Goal: Find specific page/section: Find specific page/section

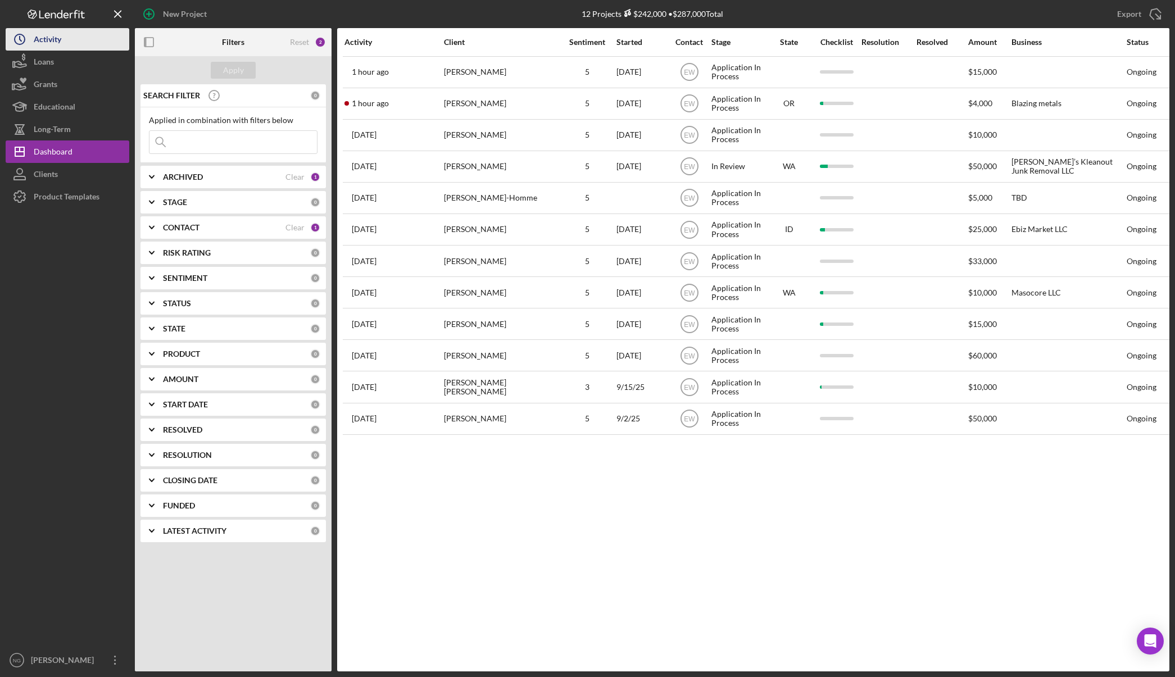
click at [53, 48] on div "Activity" at bounding box center [48, 40] width 28 height 25
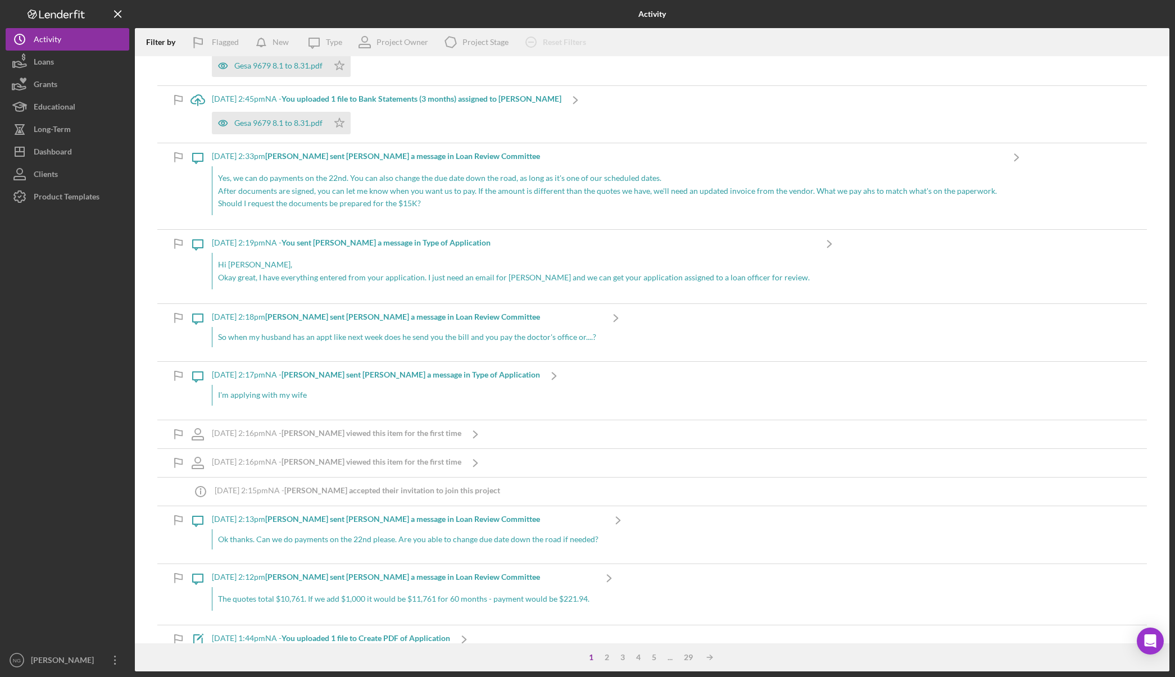
scroll to position [3204, 0]
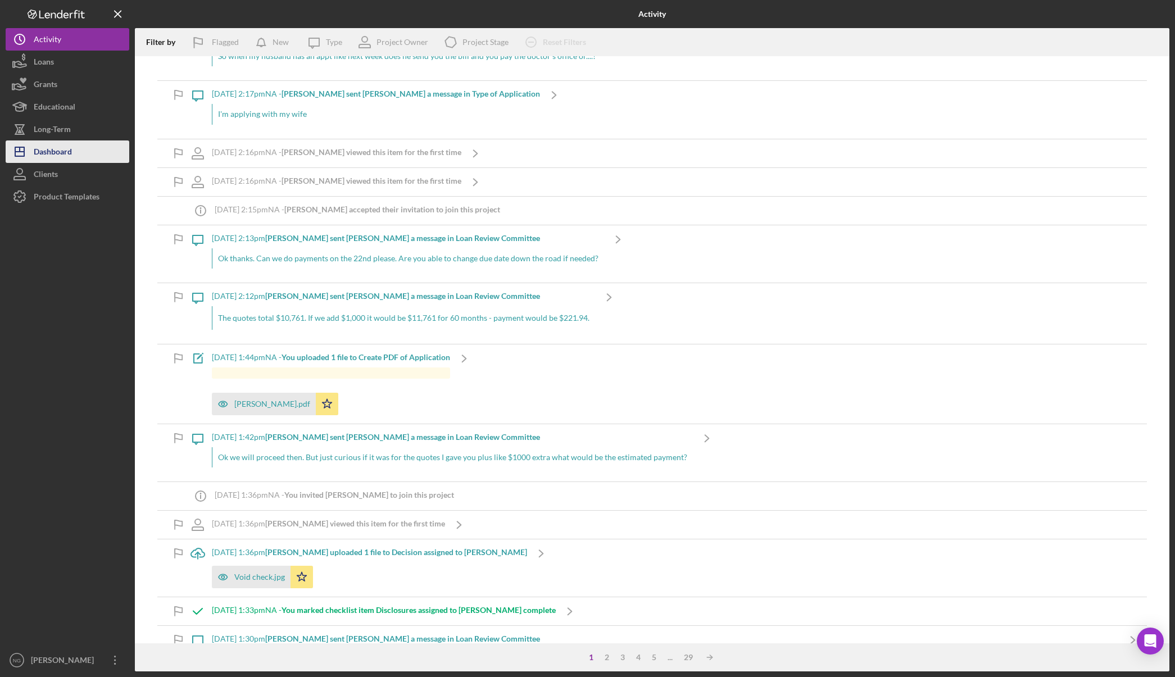
click at [60, 158] on div "Dashboard" at bounding box center [53, 153] width 38 height 25
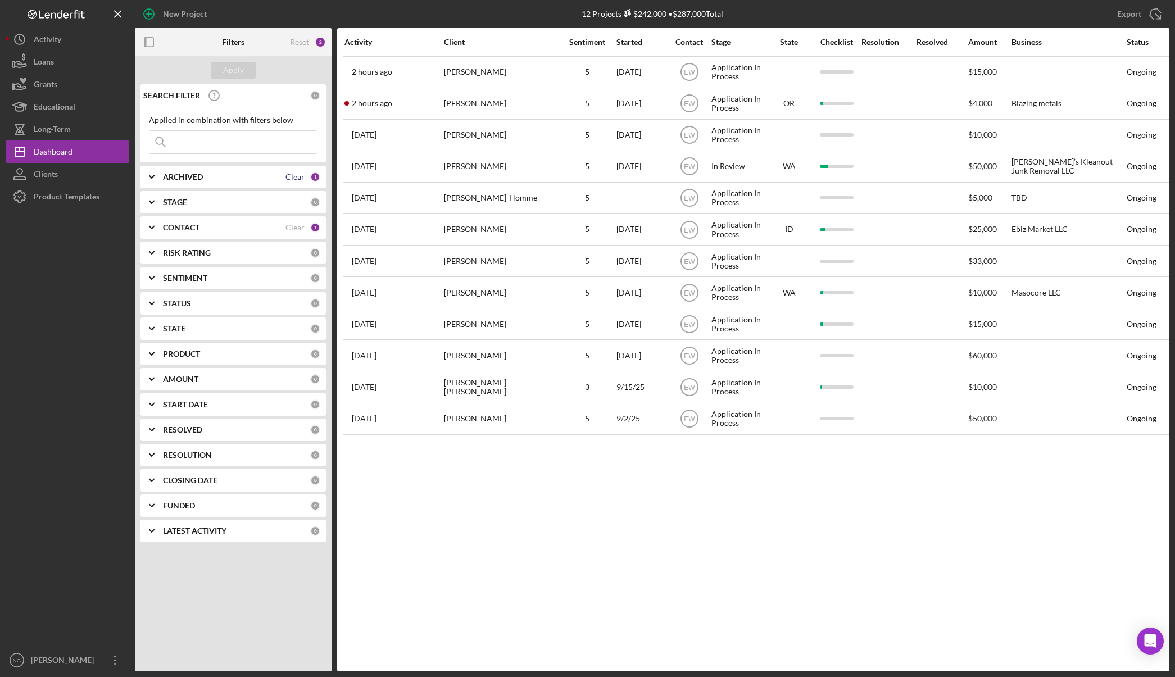
click at [303, 175] on div "Clear" at bounding box center [295, 177] width 19 height 9
click at [299, 225] on div "Clear" at bounding box center [295, 227] width 19 height 9
click at [293, 179] on div "ARCHIVED" at bounding box center [236, 177] width 147 height 9
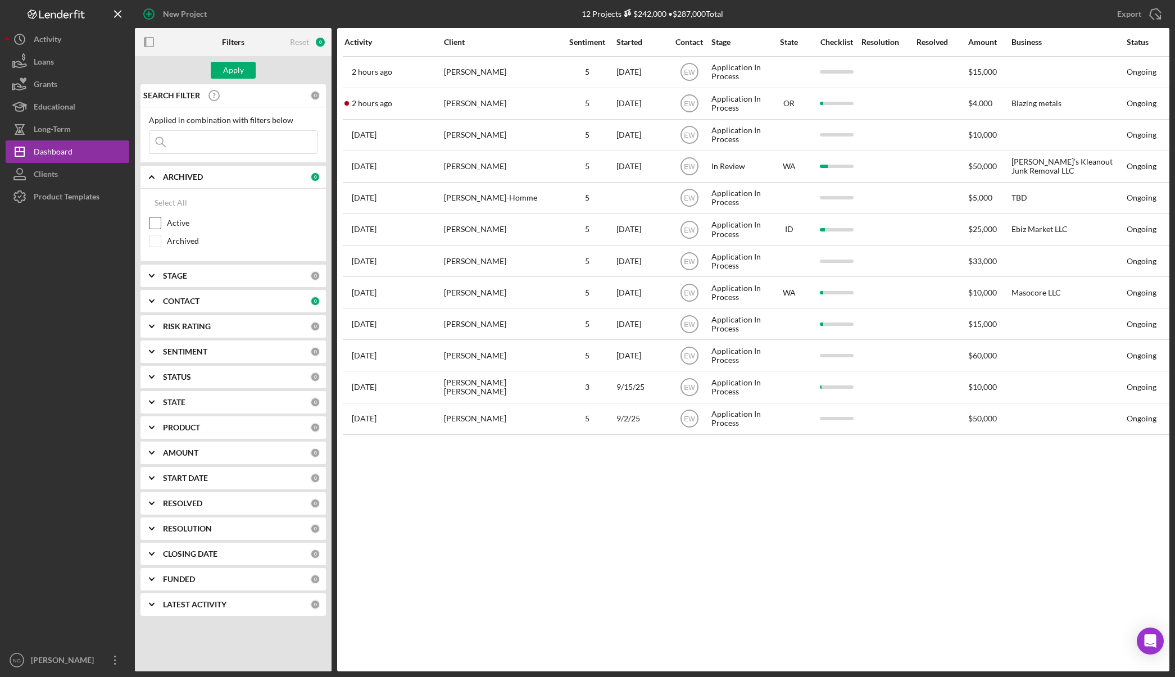
click at [182, 223] on label "Active" at bounding box center [242, 223] width 151 height 11
click at [161, 223] on input "Active" at bounding box center [155, 223] width 11 height 11
checkbox input "true"
click at [246, 73] on button "Apply" at bounding box center [233, 70] width 45 height 17
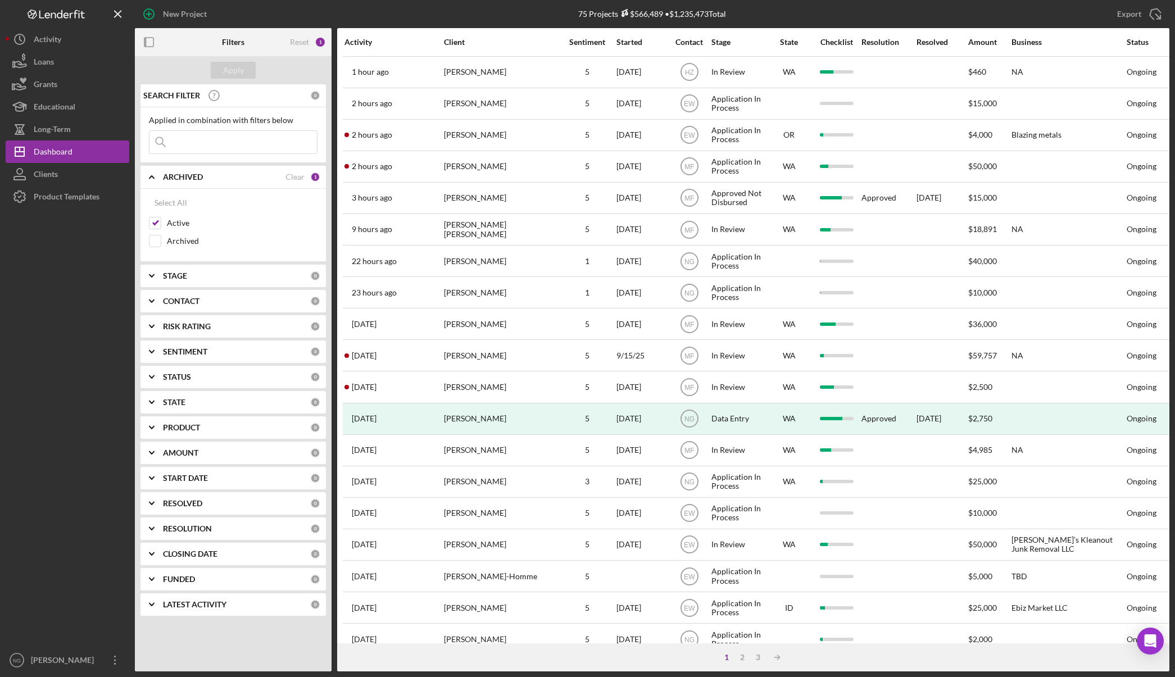
click at [277, 301] on div "CONTACT" at bounding box center [236, 301] width 147 height 9
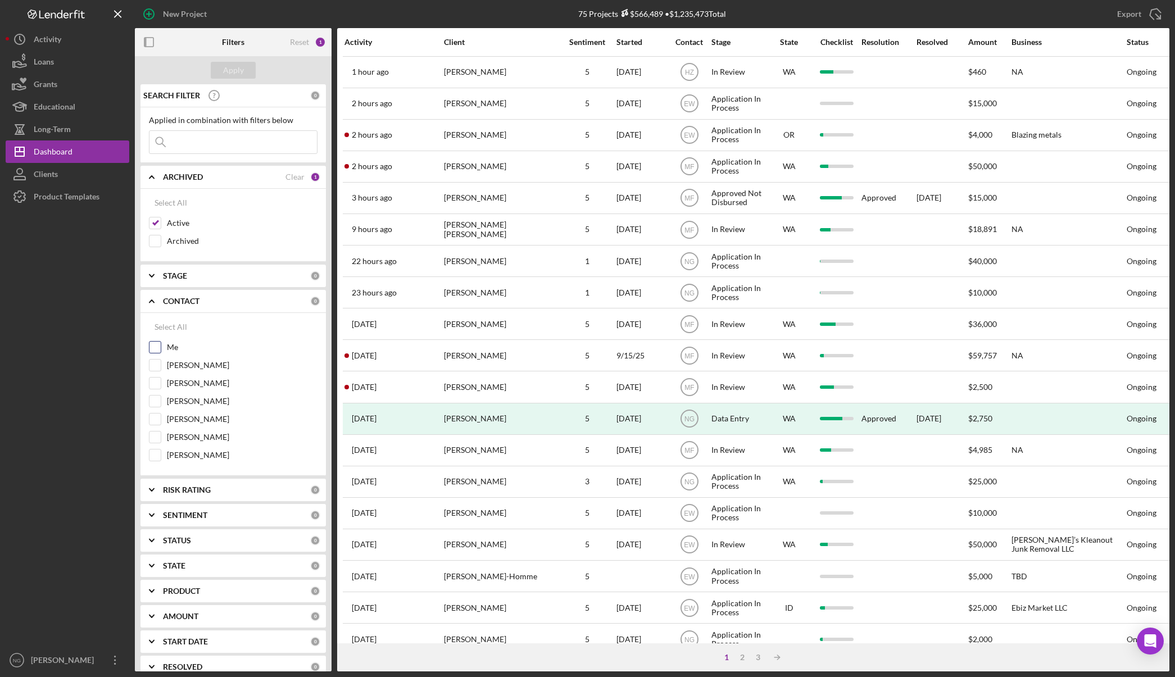
click at [167, 346] on label "Me" at bounding box center [242, 347] width 151 height 11
click at [161, 346] on input "Me" at bounding box center [155, 347] width 11 height 11
checkbox input "true"
click at [224, 73] on div "Apply" at bounding box center [233, 70] width 21 height 17
